Goal: Find specific page/section: Find specific page/section

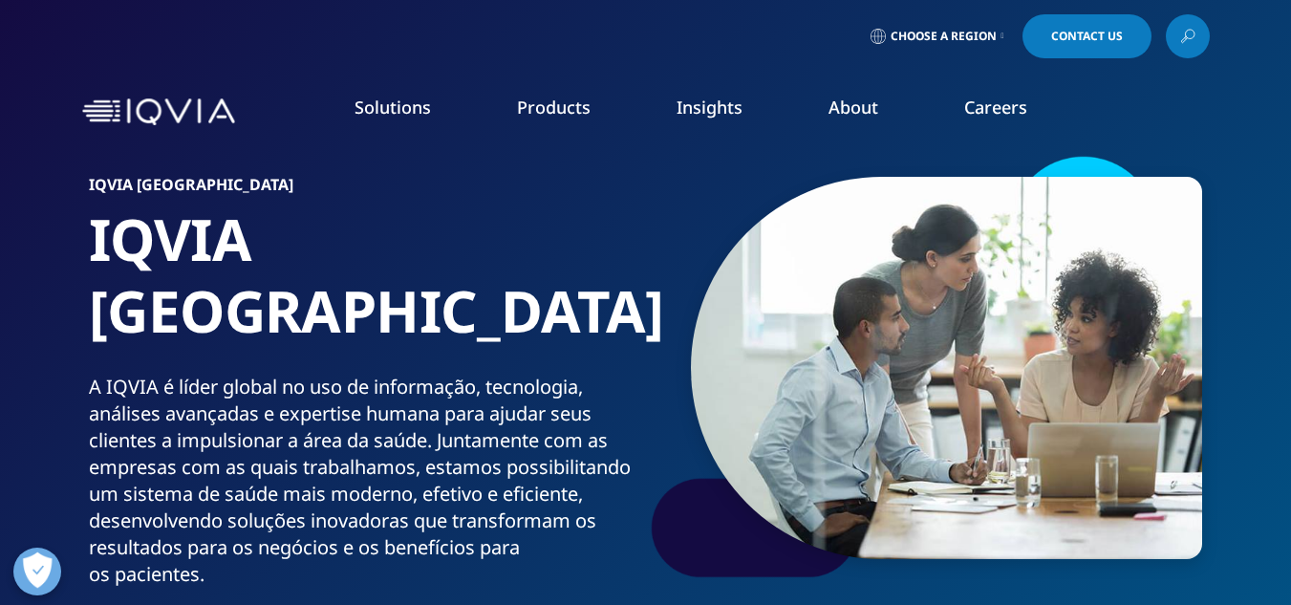
click at [115, 240] on link "Planning Suite" at bounding box center [186, 239] width 296 height 21
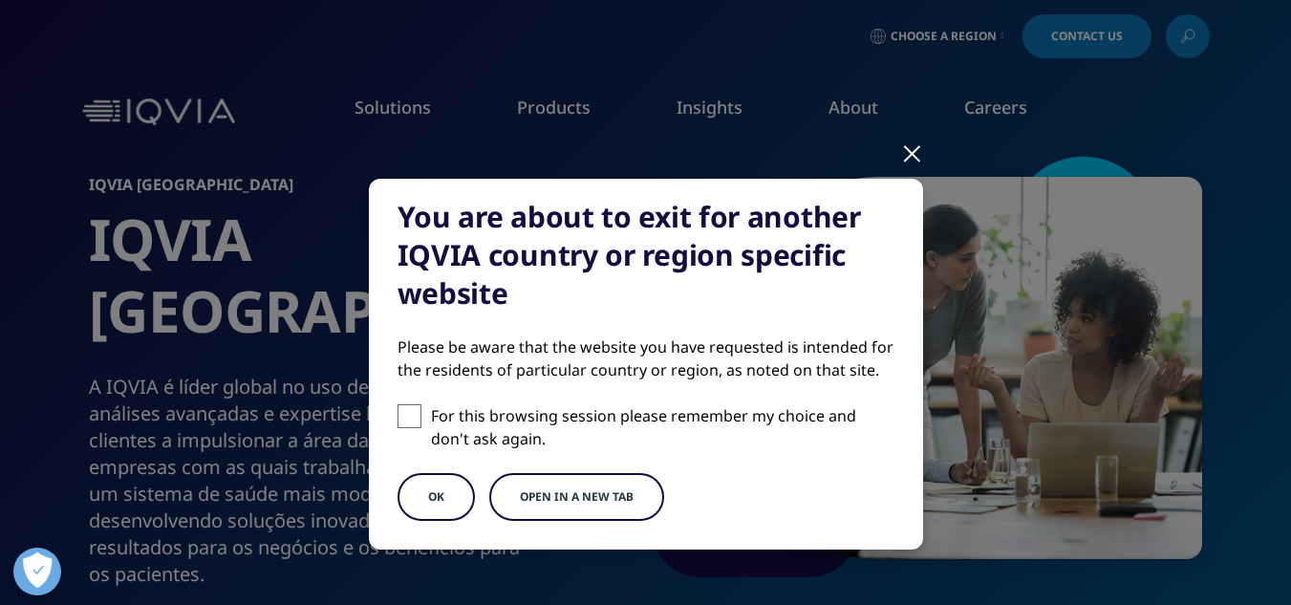
click at [901, 155] on div at bounding box center [912, 152] width 22 height 53
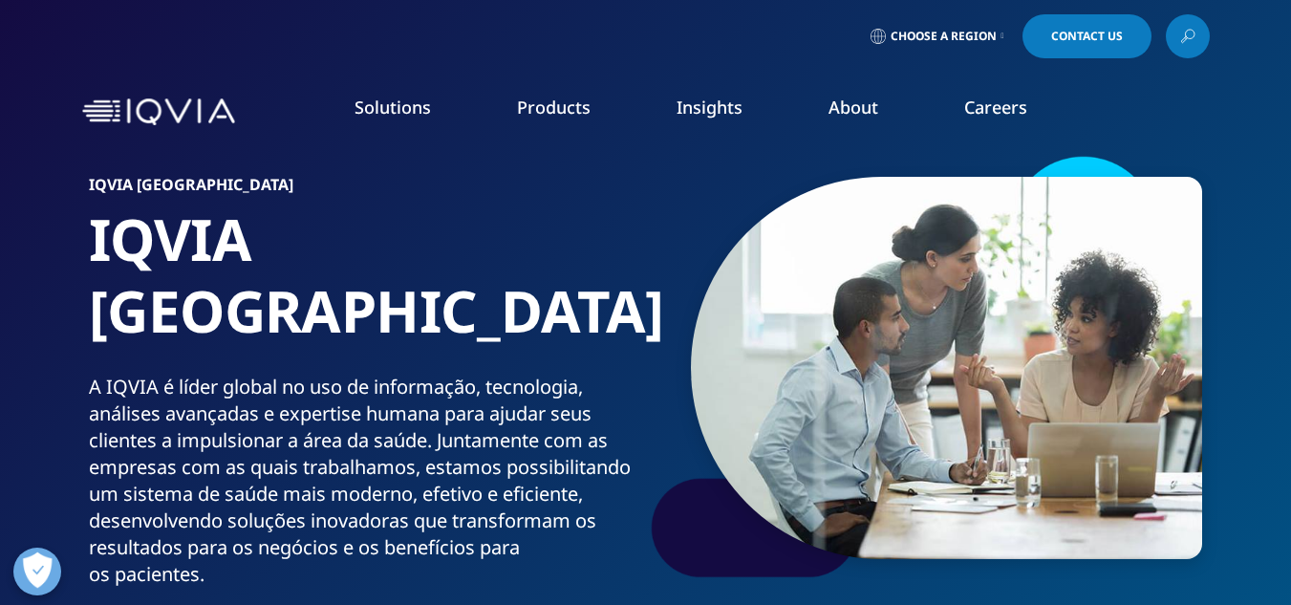
click at [982, 31] on span "Choose a Region" at bounding box center [943, 36] width 106 height 15
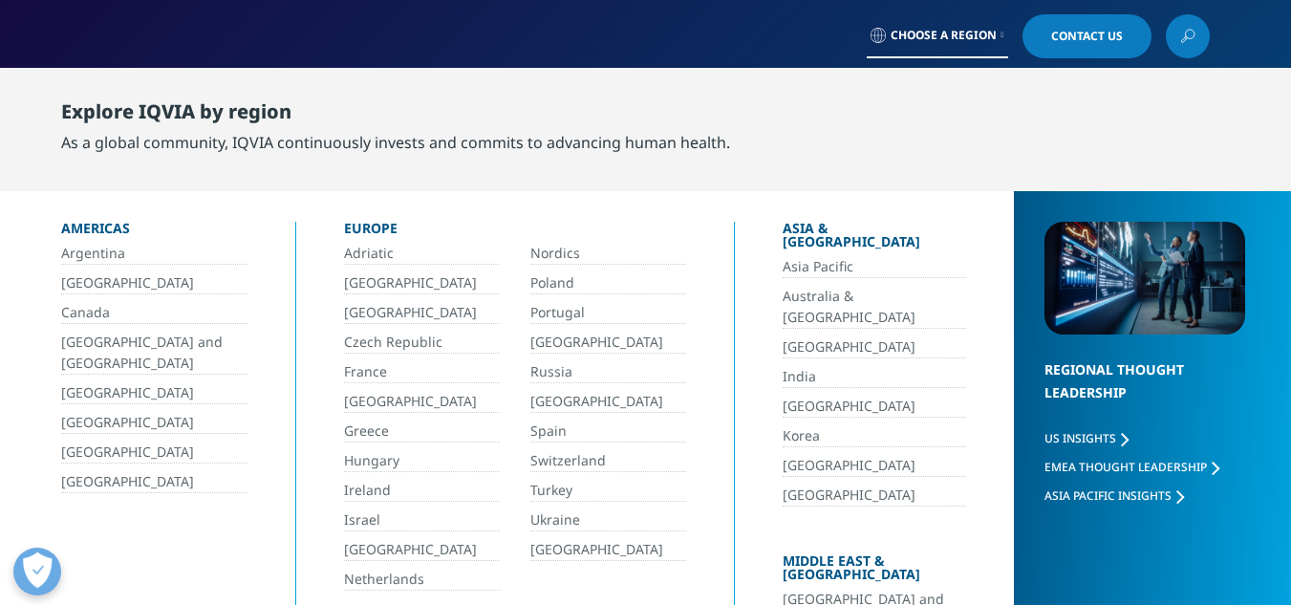
click at [75, 283] on link "[GEOGRAPHIC_DATA]" at bounding box center [154, 283] width 186 height 22
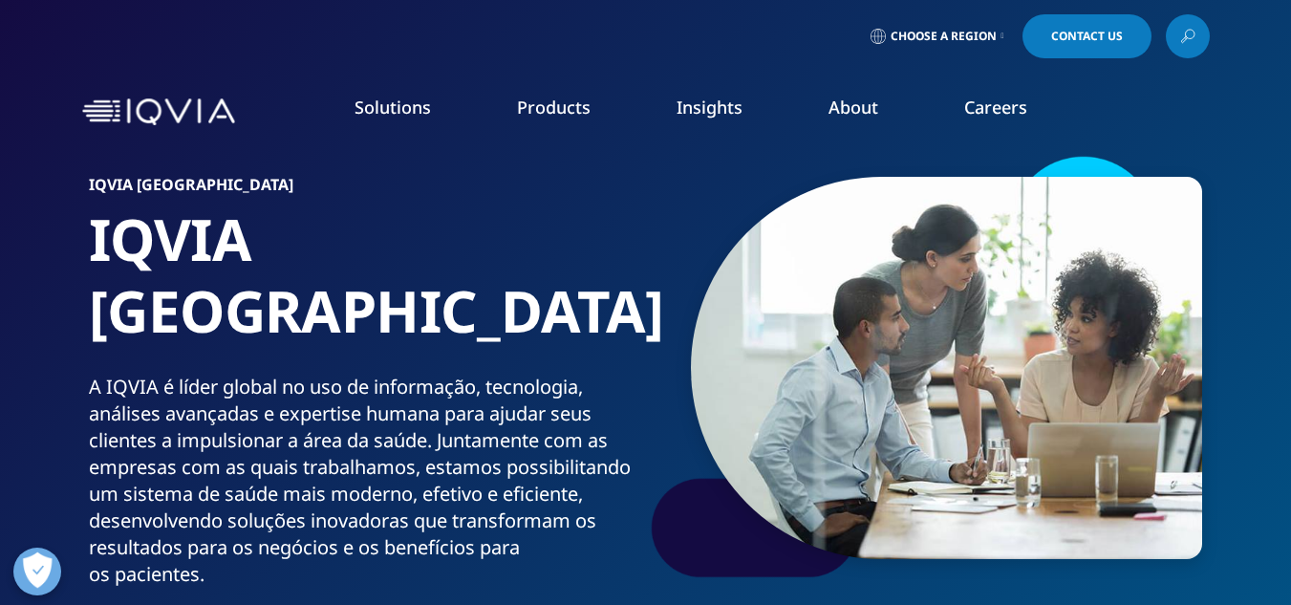
click at [987, 38] on span "Choose a Region" at bounding box center [943, 36] width 106 height 15
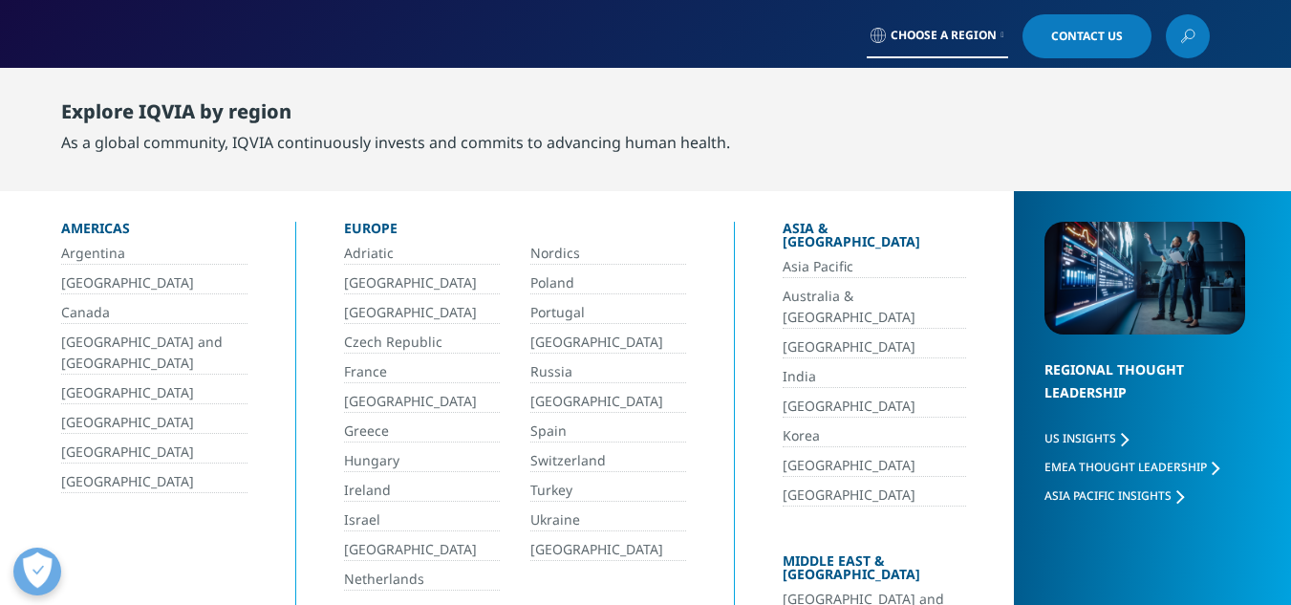
click at [76, 277] on link "[GEOGRAPHIC_DATA]" at bounding box center [154, 283] width 186 height 22
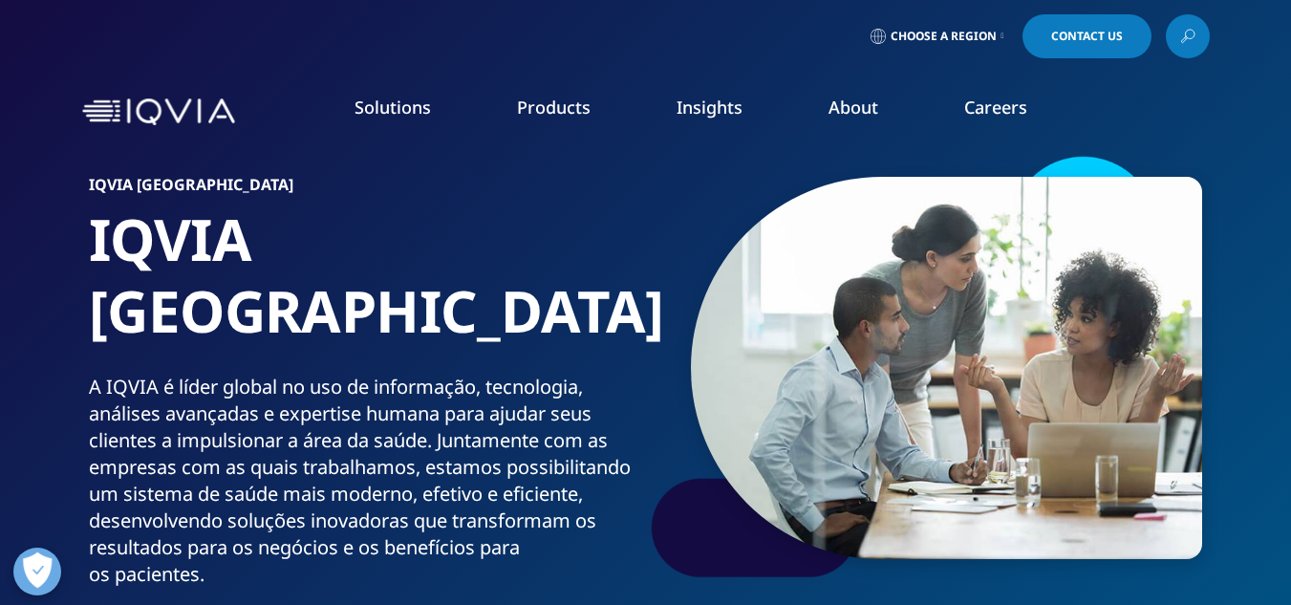
click at [721, 70] on nav "Solutions quick find a capability SOLUTIONS Research & Development Commercializ…" at bounding box center [726, 112] width 967 height 90
